Goal: Information Seeking & Learning: Understand process/instructions

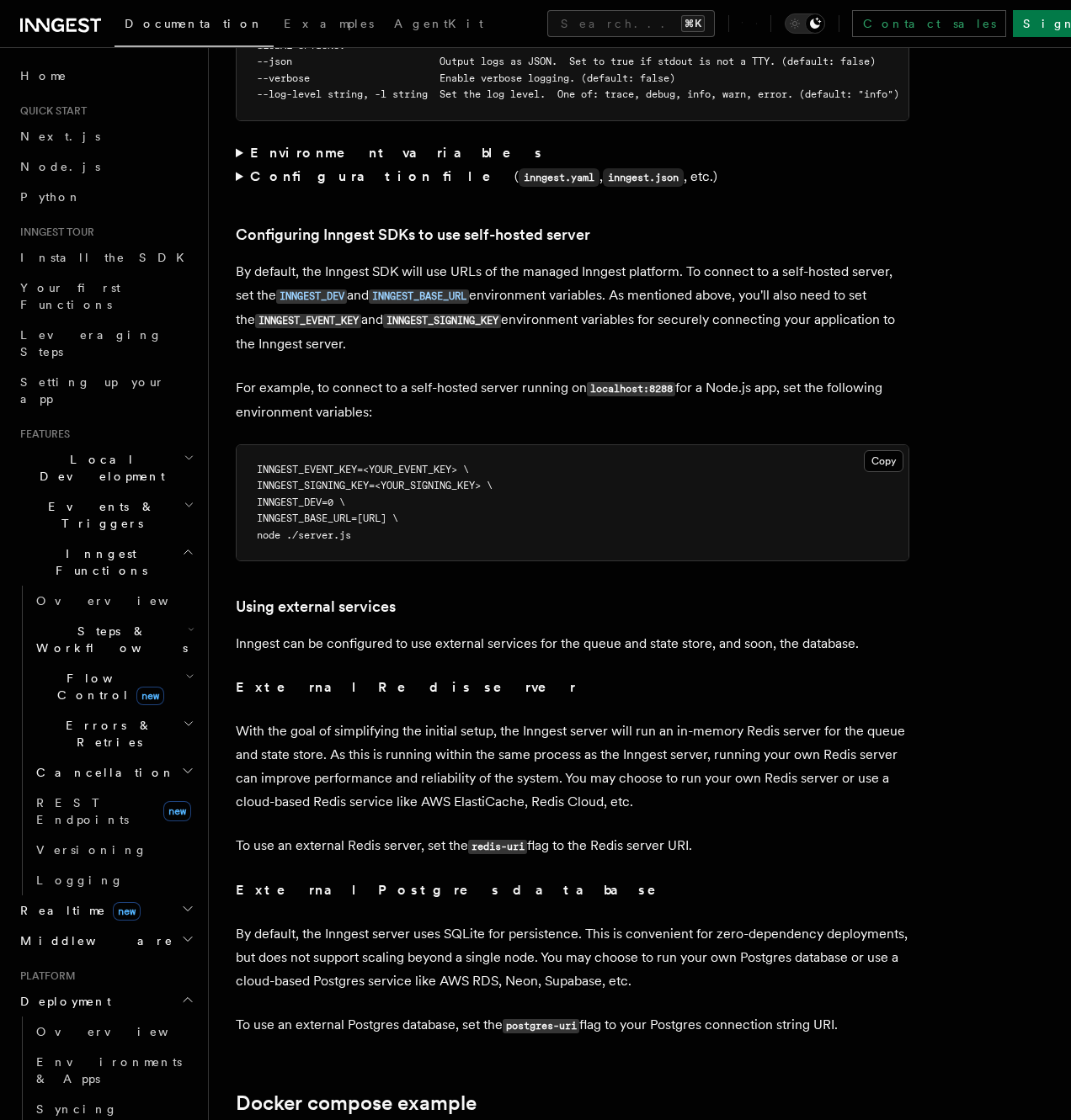
scroll to position [3503, 0]
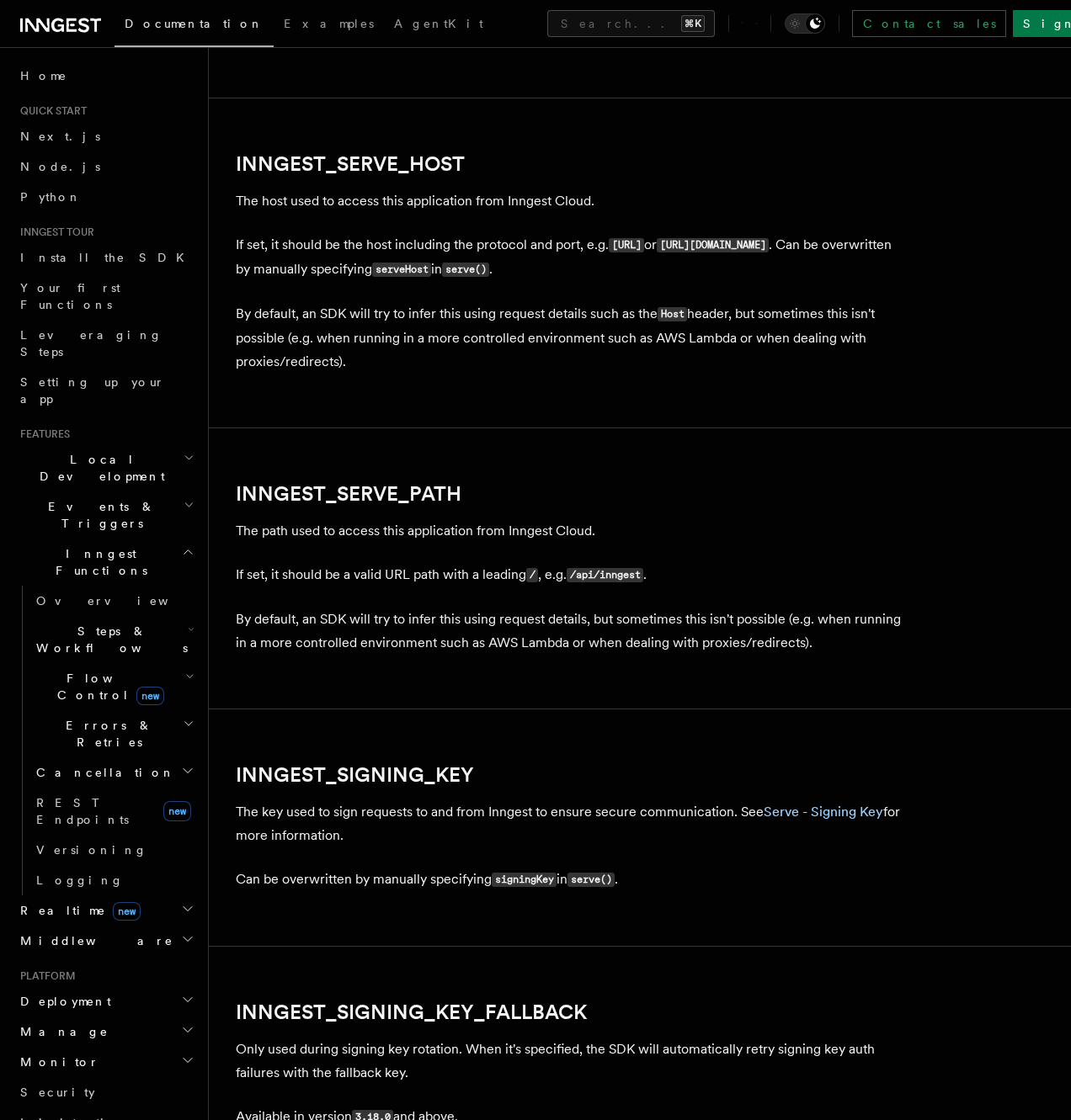
scroll to position [2345, 0]
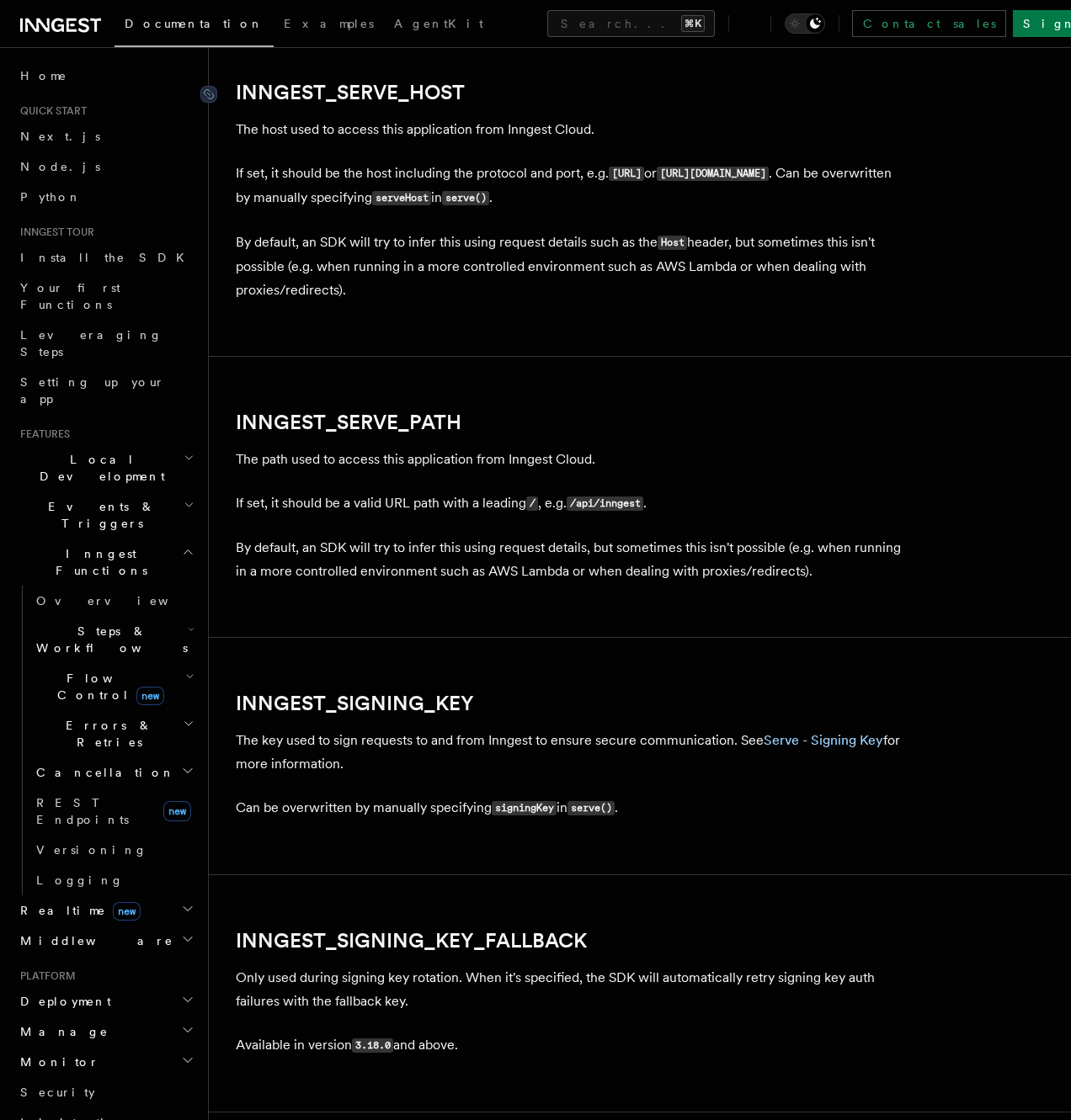
click at [350, 91] on link "INNGEST_SERVE_HOST" at bounding box center [351, 92] width 229 height 23
drag, startPoint x: 350, startPoint y: 91, endPoint x: 364, endPoint y: 92, distance: 14.0
click at [351, 91] on link "INNGEST_SERVE_HOST" at bounding box center [351, 92] width 229 height 23
click at [413, 97] on link "INNGEST_SERVE_HOST" at bounding box center [351, 92] width 229 height 23
drag, startPoint x: 413, startPoint y: 97, endPoint x: 424, endPoint y: 98, distance: 11.0
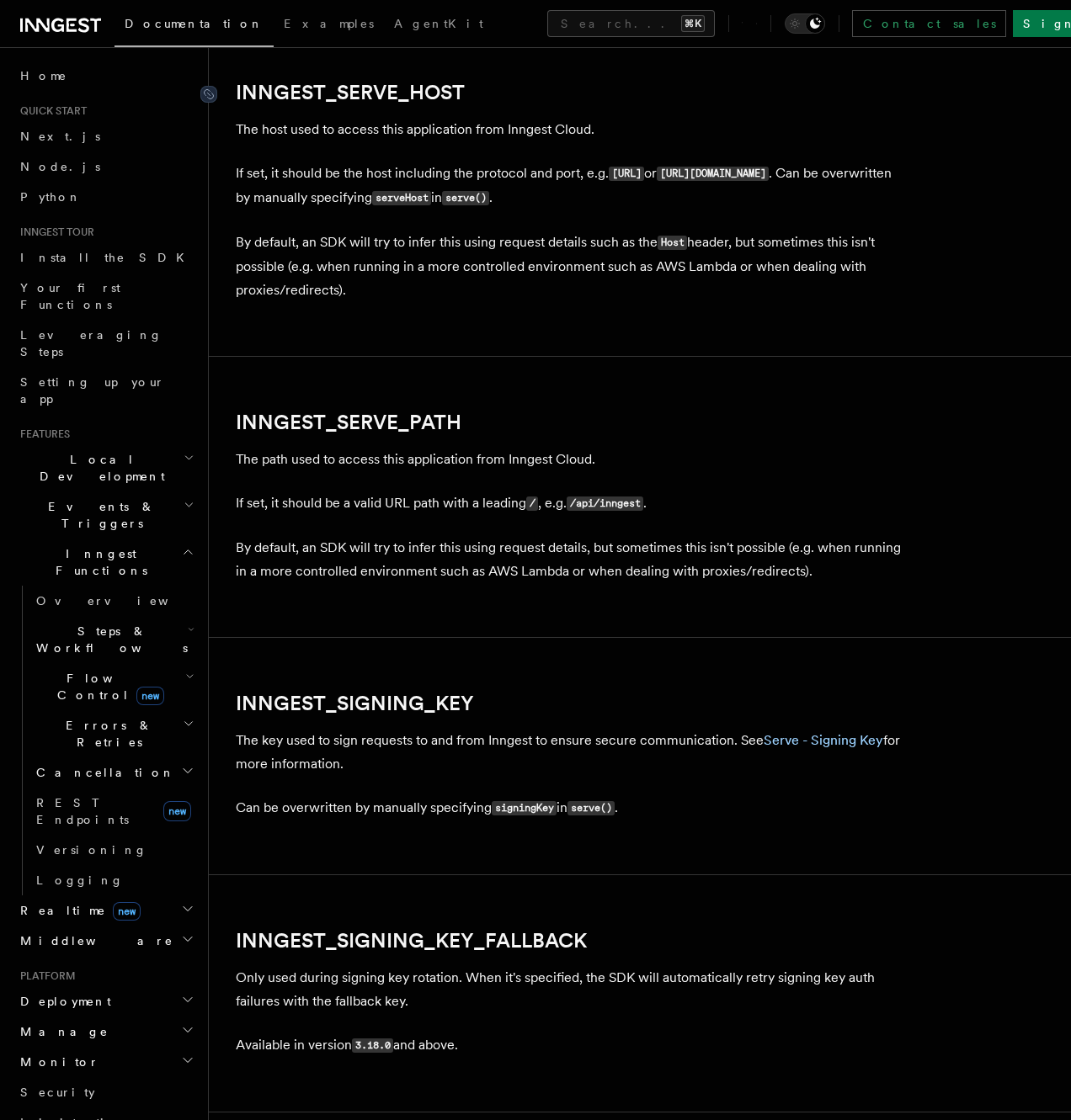
click at [413, 97] on link "INNGEST_SERVE_HOST" at bounding box center [351, 92] width 229 height 23
click at [510, 101] on h2 "INNGEST_SERVE_HOST" at bounding box center [572, 92] width 673 height 23
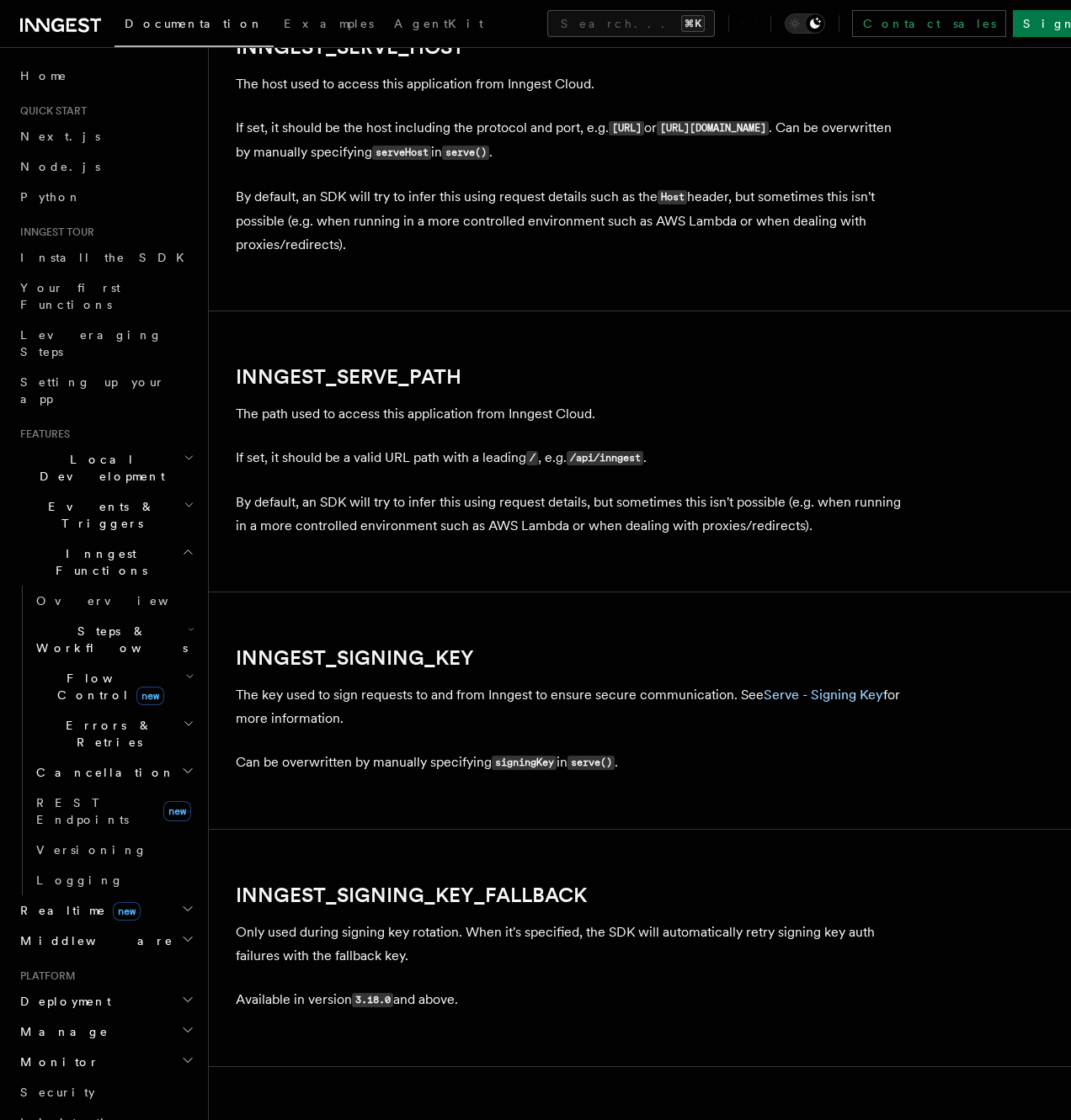
scroll to position [2391, 0]
drag, startPoint x: 485, startPoint y: 364, endPoint x: 441, endPoint y: 364, distance: 44.0
click at [484, 364] on h2 "INNGEST_SERVE_PATH" at bounding box center [572, 376] width 673 height 23
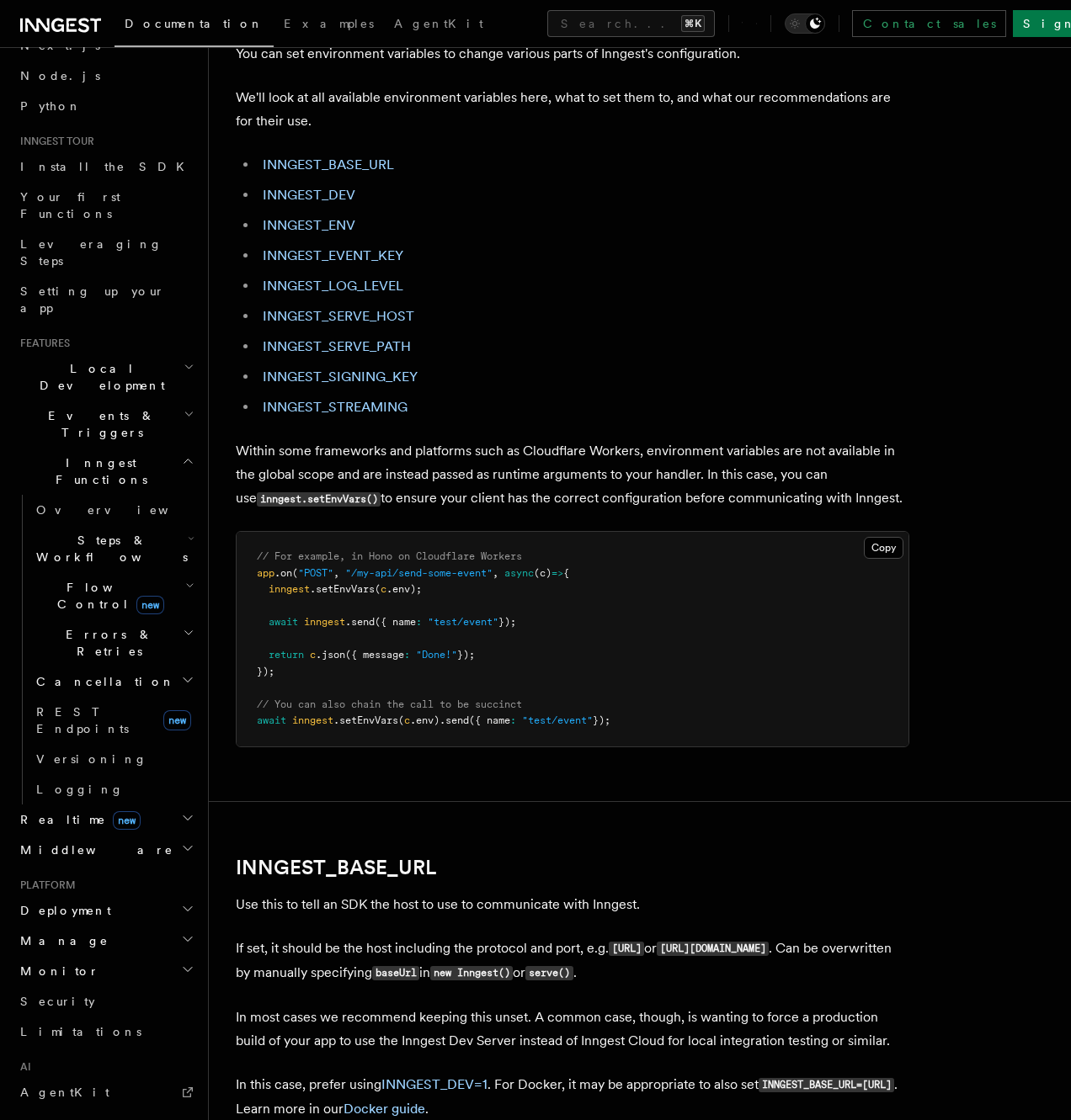
scroll to position [0, 0]
